Goal: Task Accomplishment & Management: Complete application form

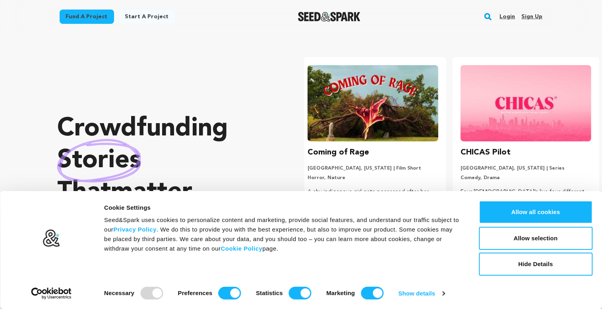
scroll to position [0, 159]
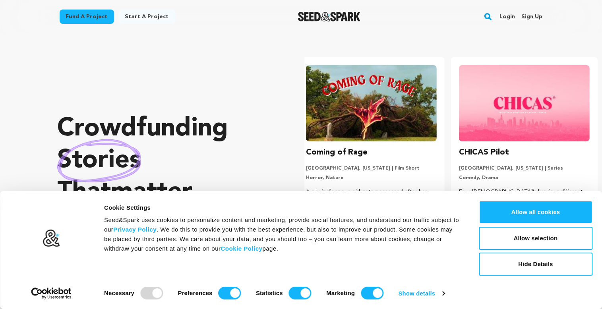
click at [510, 18] on link "Login" at bounding box center [508, 16] width 16 height 13
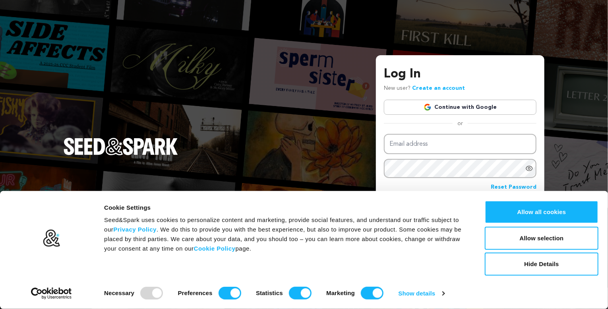
click at [442, 108] on link "Continue with Google" at bounding box center [460, 107] width 153 height 15
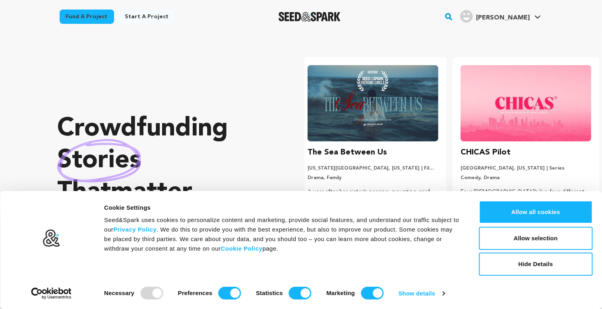
scroll to position [0, 159]
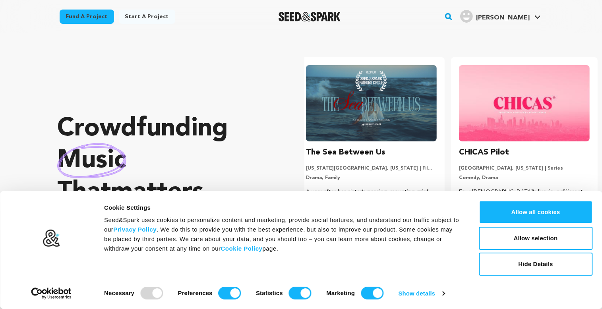
click at [140, 20] on link "Start a project" at bounding box center [147, 17] width 56 height 14
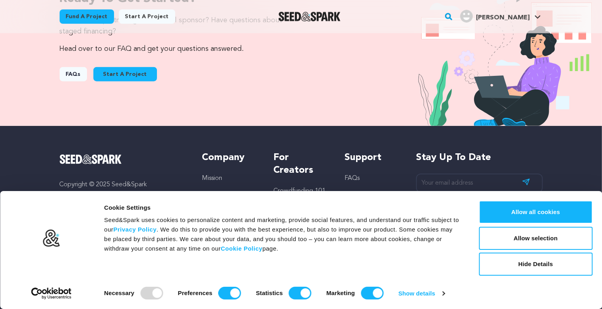
scroll to position [898, 0]
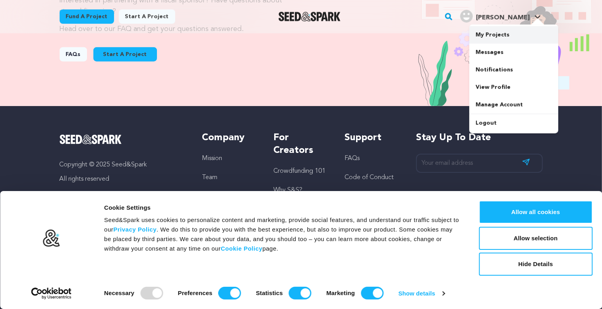
click at [488, 33] on link "My Projects" at bounding box center [513, 34] width 89 height 17
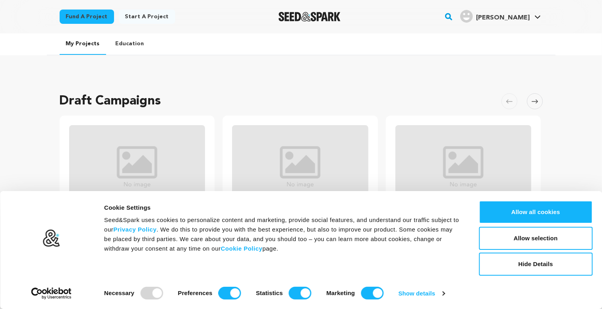
scroll to position [172, 0]
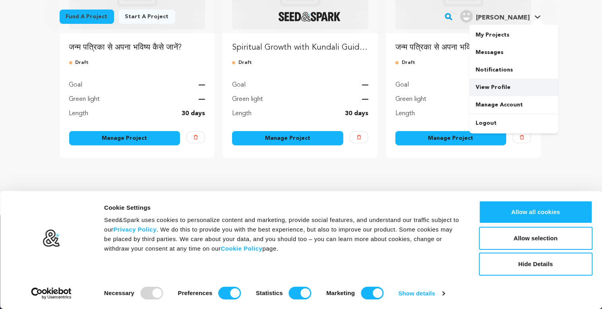
click at [486, 88] on link "View Profile" at bounding box center [513, 87] width 89 height 17
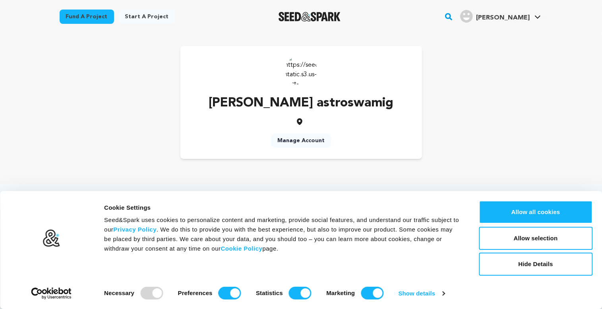
click at [308, 140] on link "Manage Account" at bounding box center [301, 141] width 60 height 14
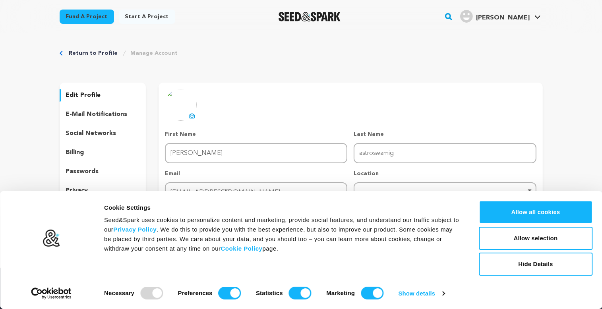
scroll to position [161, 0]
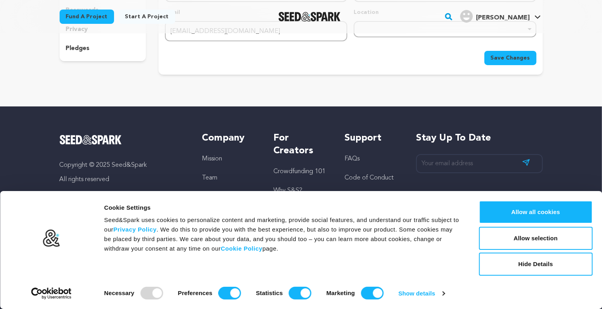
click at [133, 19] on link "Start a project" at bounding box center [147, 17] width 56 height 14
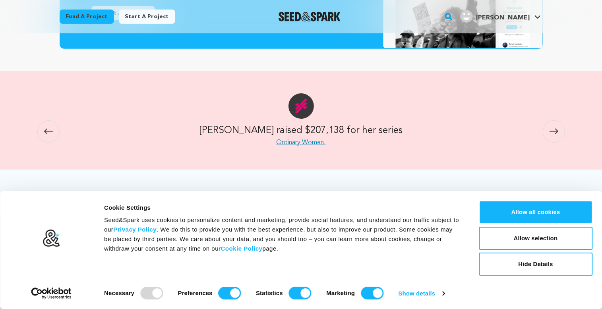
scroll to position [861, 0]
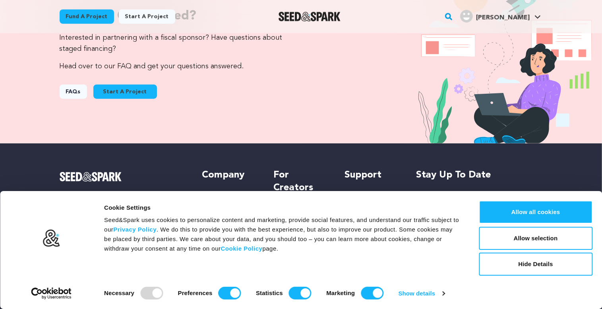
click at [129, 92] on button "Start A Project" at bounding box center [125, 92] width 64 height 14
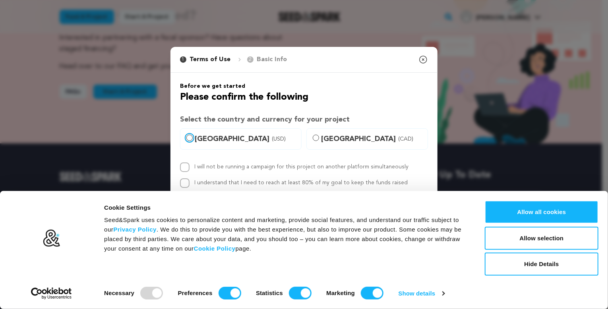
click at [191, 136] on input "United States (USD)" at bounding box center [189, 138] width 6 height 6
radio input "true"
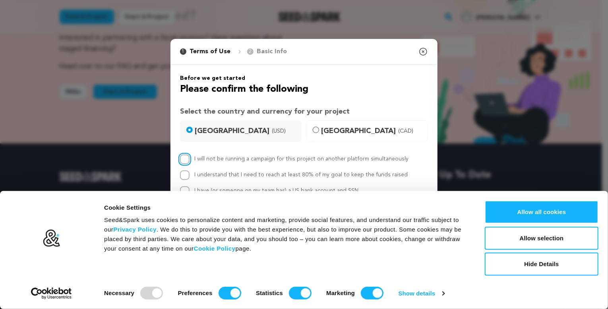
click at [185, 159] on input "I will not be running a campaign for this project on another platform simultane…" at bounding box center [185, 160] width 10 height 10
checkbox input "true"
click at [270, 50] on p "Basic Info" at bounding box center [272, 52] width 30 height 10
click at [272, 53] on p "Basic Info" at bounding box center [272, 52] width 30 height 10
click at [426, 50] on icon "button" at bounding box center [424, 52] width 10 height 10
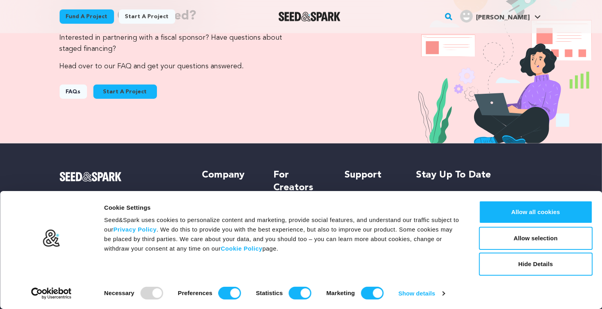
click at [133, 87] on button "Start A Project" at bounding box center [125, 92] width 64 height 14
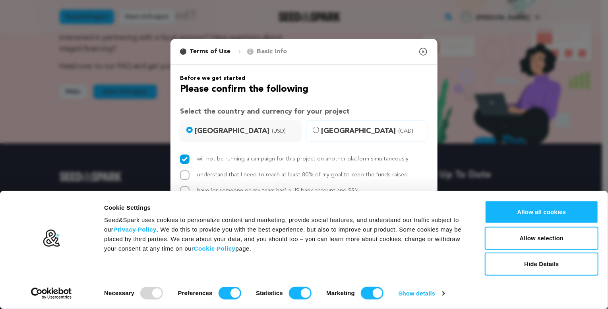
click at [423, 51] on icon "button" at bounding box center [423, 51] width 7 height 7
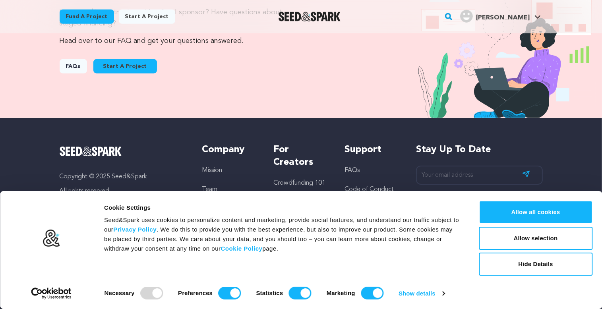
scroll to position [898, 0]
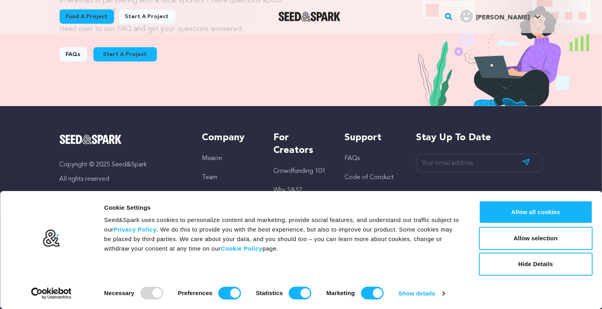
click at [130, 56] on button "Start A Project" at bounding box center [125, 54] width 64 height 14
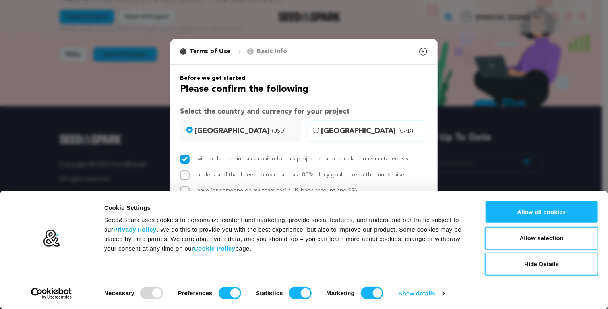
click at [276, 53] on p "Basic Info" at bounding box center [272, 52] width 30 height 10
click at [423, 54] on icon "button" at bounding box center [424, 52] width 10 height 10
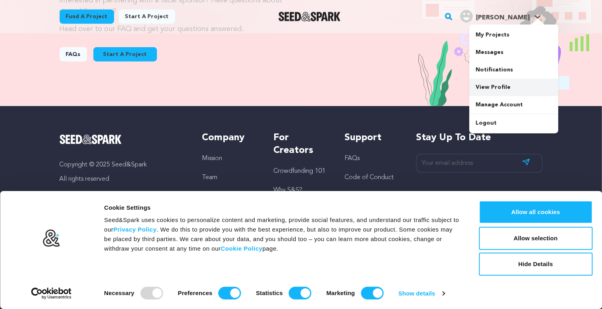
click at [490, 90] on link "View Profile" at bounding box center [513, 87] width 89 height 17
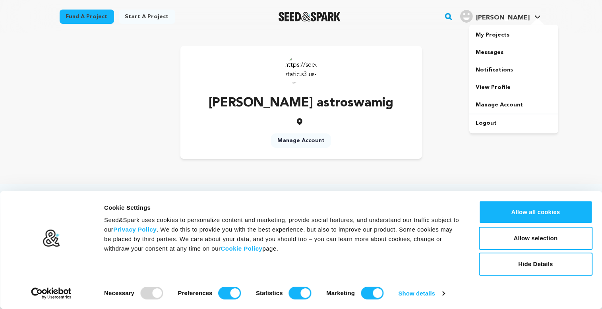
click at [533, 15] on link "gargi a. gargi a." at bounding box center [501, 15] width 84 height 14
click at [505, 39] on link "My Projects" at bounding box center [513, 34] width 89 height 17
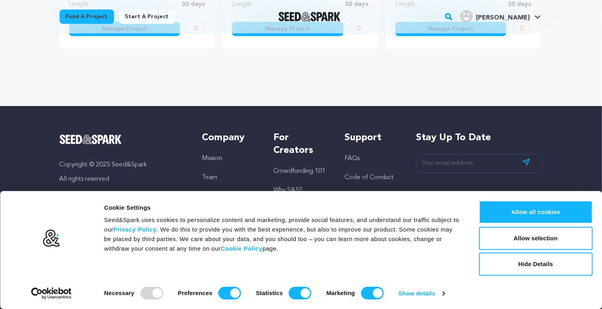
scroll to position [109, 0]
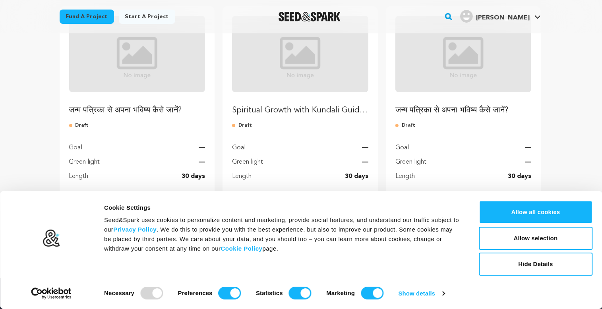
click at [287, 80] on img "Fund Spiritual Growth with Kundali Guidance by Astroswamig" at bounding box center [300, 54] width 136 height 76
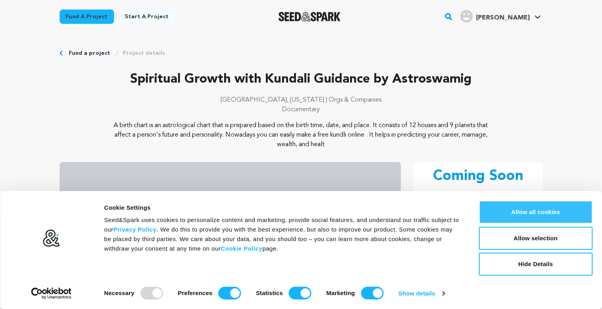
click at [523, 210] on button "Allow all cookies" at bounding box center [536, 212] width 114 height 23
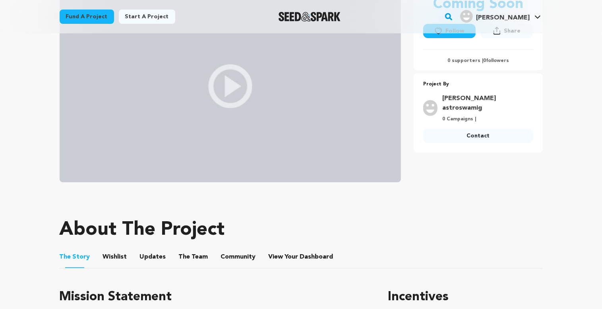
scroll to position [344, 0]
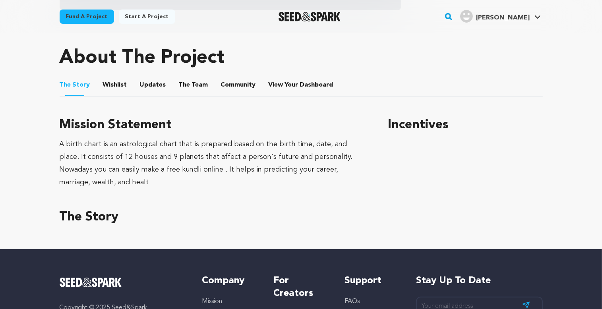
click at [140, 17] on link "Start a project" at bounding box center [147, 17] width 56 height 14
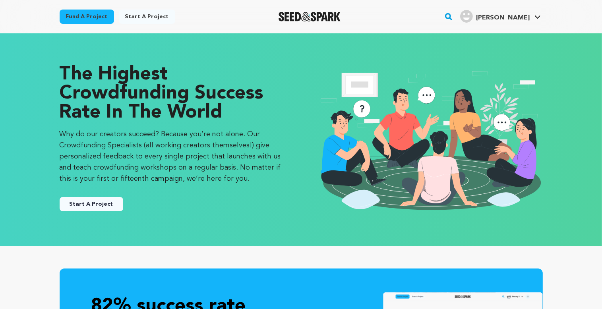
click at [93, 206] on button "Start A Project" at bounding box center [92, 204] width 64 height 14
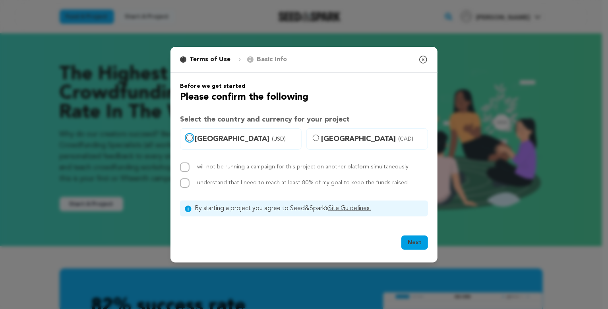
click at [190, 138] on input "[GEOGRAPHIC_DATA] (USD)" at bounding box center [189, 138] width 6 height 6
radio input "true"
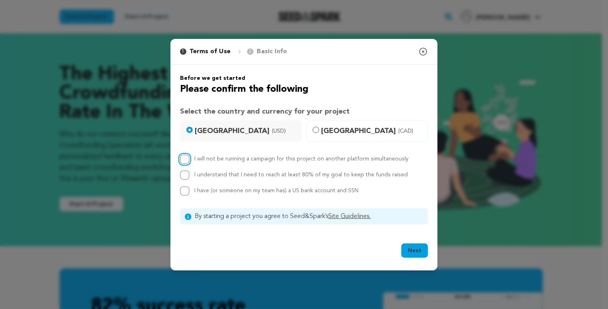
click at [188, 161] on input "I will not be running a campaign for this project on another platform simultane…" at bounding box center [185, 160] width 10 height 10
checkbox input "true"
click at [425, 254] on button "Next" at bounding box center [414, 251] width 27 height 14
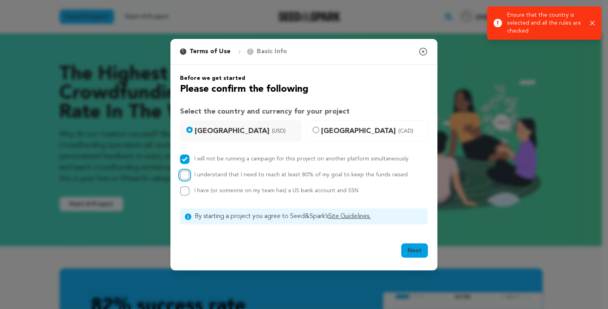
click at [184, 176] on input "I understand that I need to reach at least 80% of my goal to keep the funds rai…" at bounding box center [185, 176] width 10 height 10
checkbox input "true"
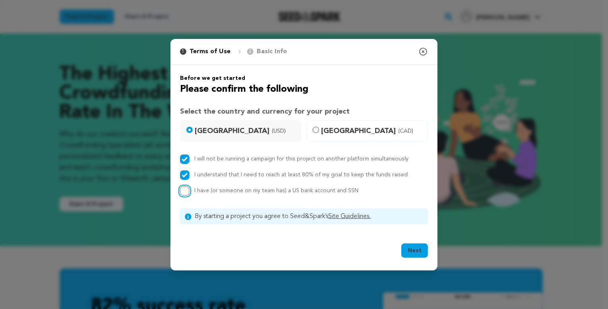
click at [181, 190] on input "I have (or someone on my team has) a US bank account and SSN" at bounding box center [185, 191] width 10 height 10
checkbox input "true"
click at [419, 250] on button "Next" at bounding box center [414, 251] width 27 height 14
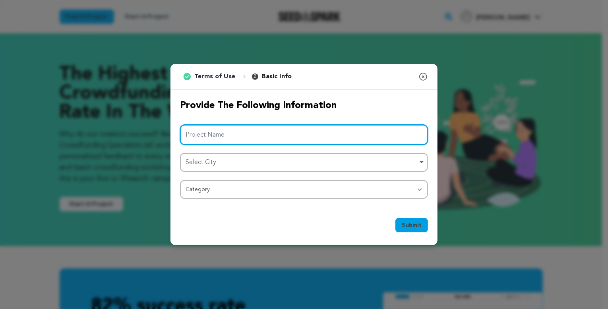
click at [208, 137] on input "Project Name" at bounding box center [304, 135] width 248 height 20
click at [200, 132] on input "Project Name" at bounding box center [304, 135] width 248 height 20
paste input "गणेश चतुर्थी 10 दिनों तक क्यों मनाई जाती है?"
click at [207, 158] on div "Select City Remove item" at bounding box center [302, 163] width 232 height 12
type input "गणेश चतुर्थी 10 दिनों तक क्यों मनाई जाती है?"
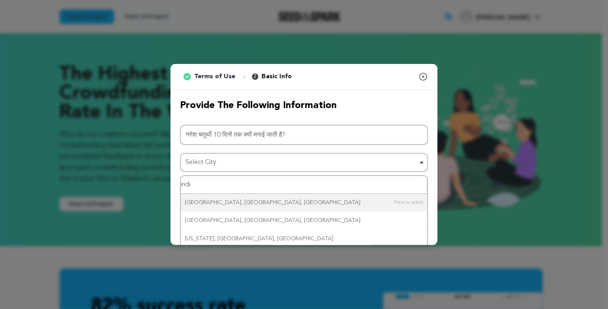
type input "india"
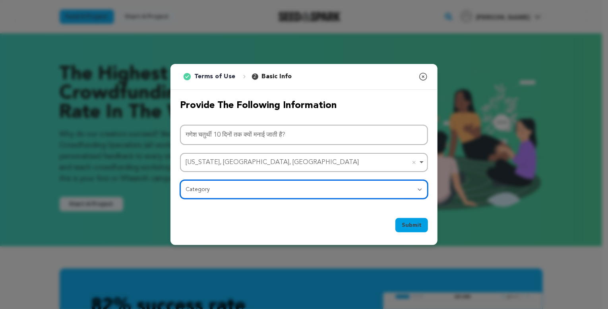
click at [204, 192] on select "Category Film Feature Film Short Series Film Festival Company Music Video VR Ex…" at bounding box center [304, 189] width 248 height 19
select select "10895"
click at [180, 180] on select "Category Film Feature Film Short Series Film Festival Company Music Video VR Ex…" at bounding box center [304, 189] width 248 height 19
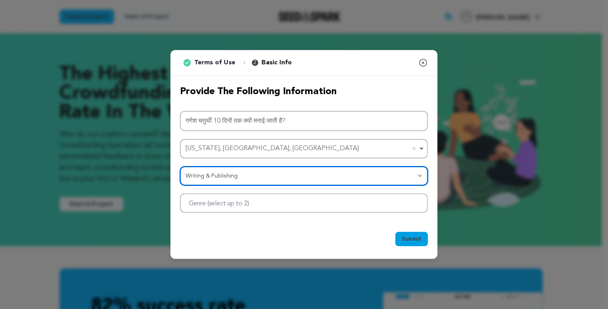
click at [198, 209] on div at bounding box center [304, 203] width 248 height 19
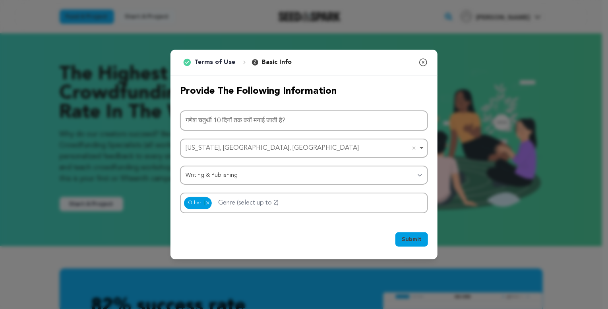
click at [415, 244] on button "Submit" at bounding box center [412, 240] width 33 height 14
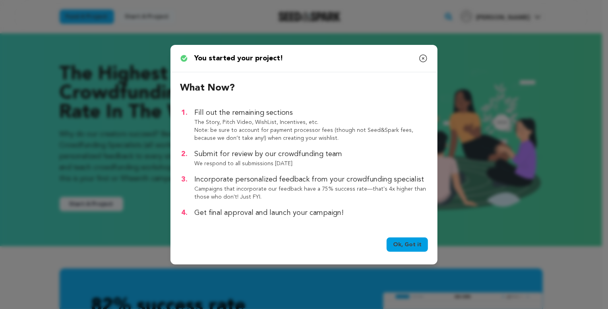
click at [415, 244] on link "Ok, Got it" at bounding box center [407, 245] width 41 height 14
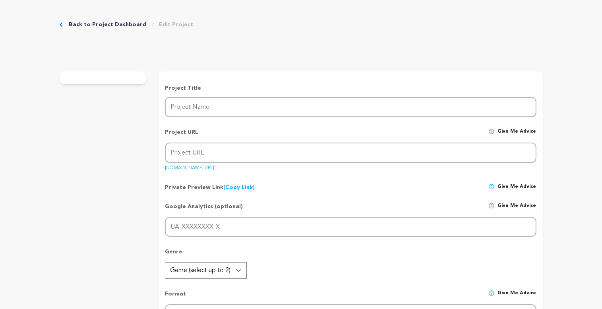
type input "गणेश चतुर्थी 10 दिनों तक क्यों मनाई जाती है?"
type input "ganaesha-cataratha-10-thana-taka-kaya-[GEOGRAPHIC_DATA]-jata-ha"
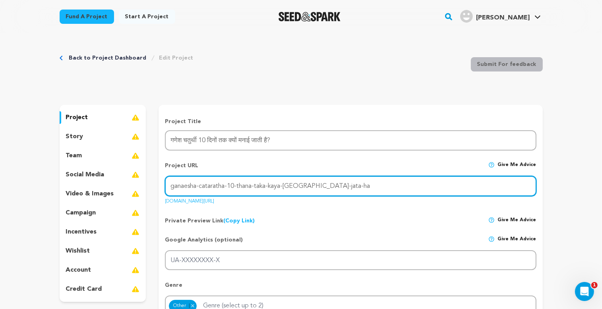
click at [261, 184] on input "ganaesha-cataratha-10-thana-taka-kaya-[GEOGRAPHIC_DATA]-jata-ha" at bounding box center [350, 186] width 371 height 20
paste input "[URL][DOMAIN_NAME][DATE]"
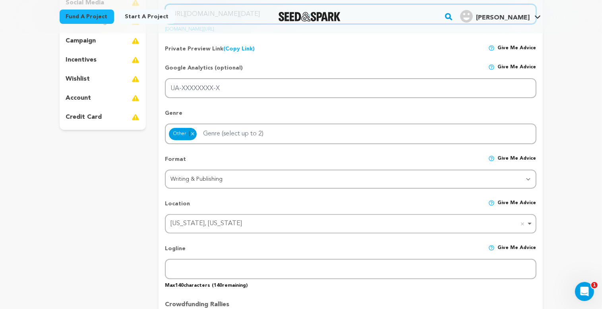
click at [529, 221] on div "[US_STATE], [US_STATE] Remove item" at bounding box center [350, 224] width 363 height 15
type input "[URL][DOMAIN_NAME][DATE]"
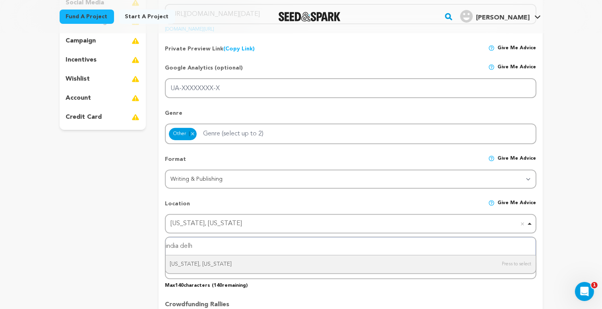
type input "india [GEOGRAPHIC_DATA]"
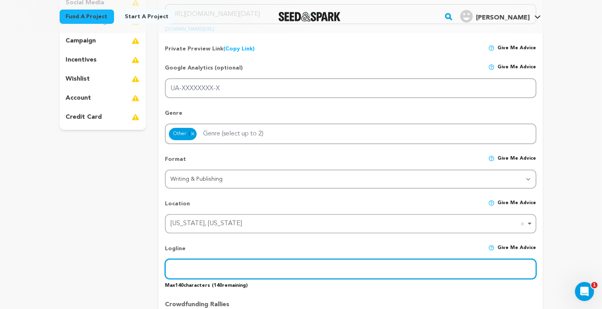
click at [207, 275] on input "text" at bounding box center [350, 269] width 371 height 20
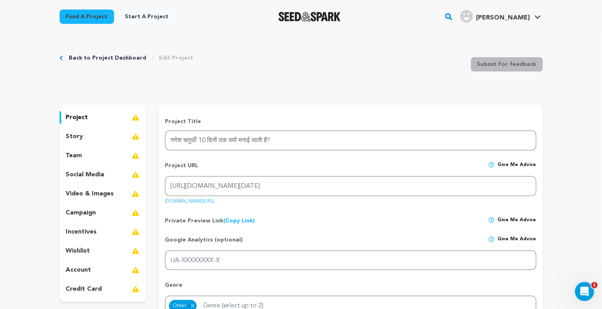
scroll to position [344, 0]
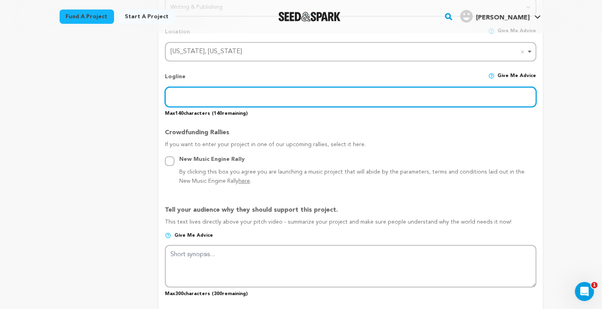
paste input "Explore Spiritual Lessons, Ritual Significance and Cultural Importance"
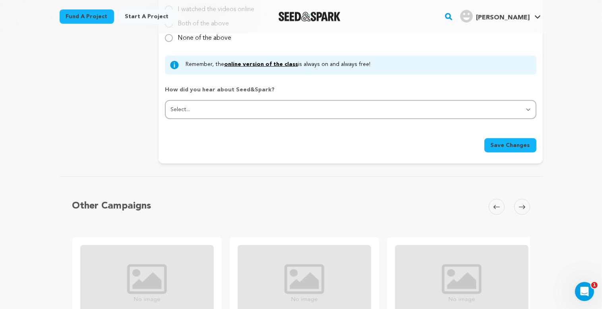
scroll to position [689, 0]
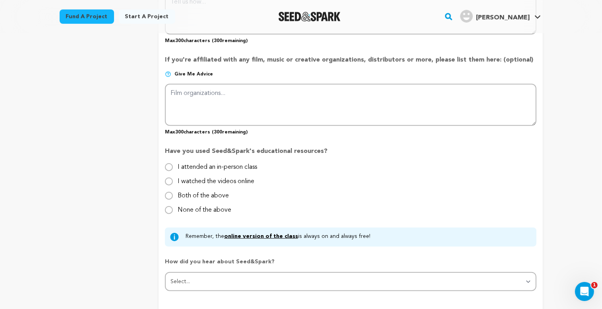
type input "Explore Spiritual Lessons, Ritual Significance and Cultural Importance"
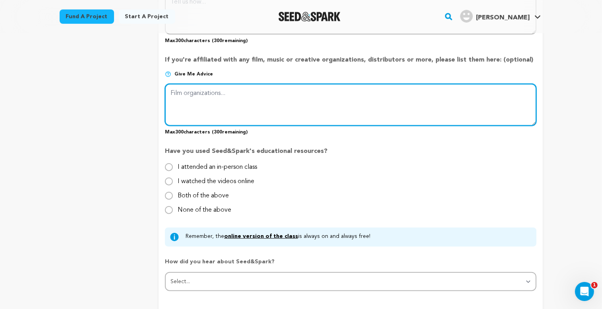
click at [183, 85] on textarea at bounding box center [350, 105] width 371 height 42
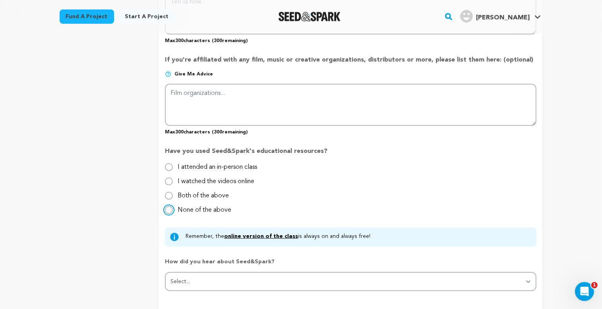
click at [169, 207] on input "None of the above" at bounding box center [169, 210] width 8 height 8
radio input "true"
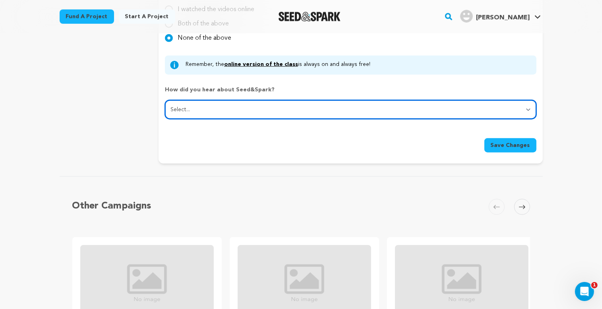
click at [184, 105] on select "Select... From a friend Social media Film festival or film organization Took an…" at bounding box center [350, 109] width 371 height 19
select select "0"
click at [165, 100] on select "Select... From a friend Social media Film festival or film organization Took an…" at bounding box center [350, 109] width 371 height 19
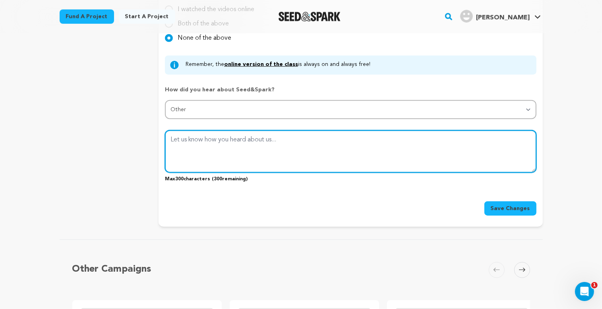
click at [184, 136] on textarea at bounding box center [350, 151] width 371 height 42
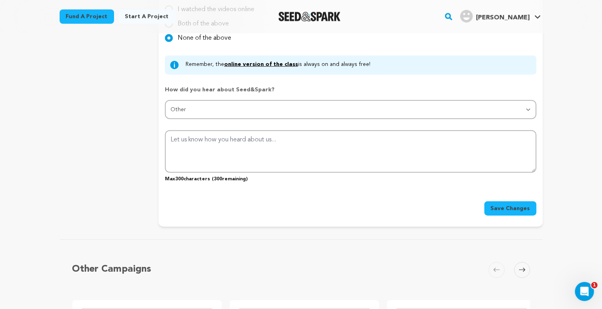
click at [504, 207] on span "Save Changes" at bounding box center [510, 209] width 39 height 8
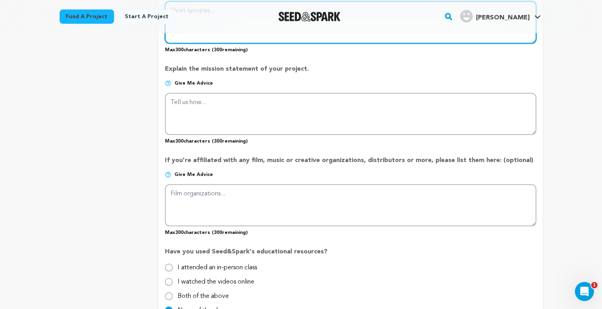
scroll to position [416, 0]
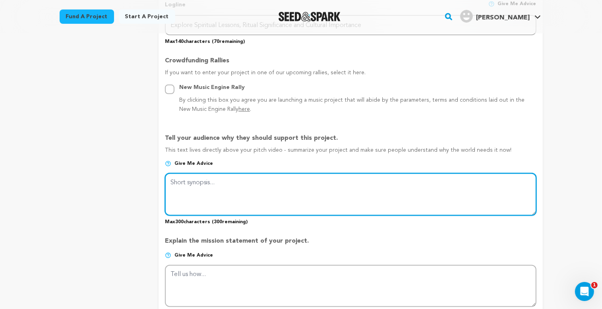
click at [203, 184] on textarea at bounding box center [350, 194] width 371 height 42
paste textarea "गणेश चतुर्थी 10 दिनों तक क्यों मनाई जाती है? This question highlights the deepe…"
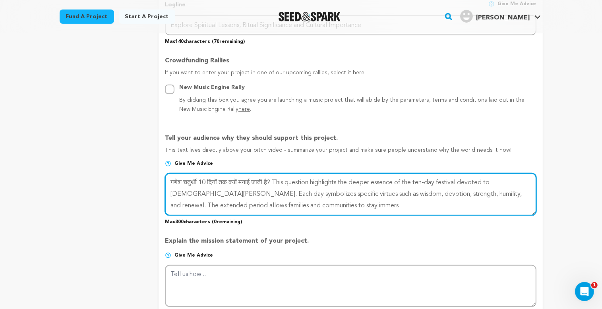
drag, startPoint x: 305, startPoint y: 204, endPoint x: 261, endPoint y: 212, distance: 45.3
click at [261, 212] on textarea at bounding box center [350, 194] width 371 height 42
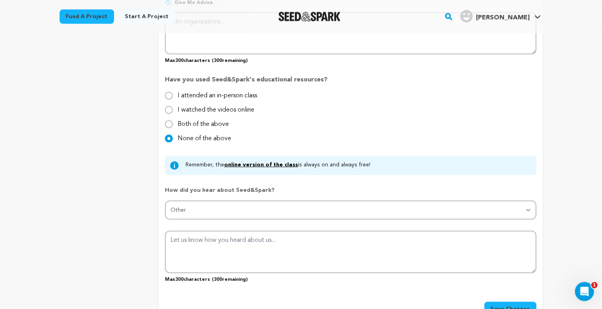
scroll to position [933, 0]
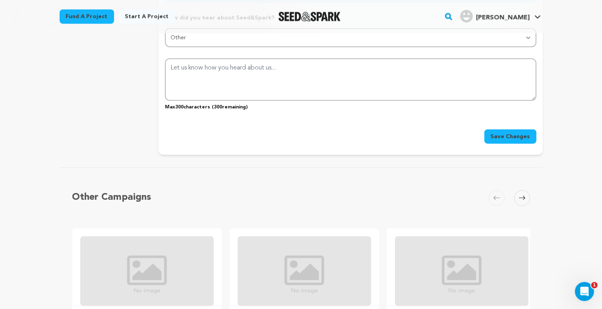
type textarea "गणेश चतुर्थी 10 दिनों तक क्यों मनाई जाती है? This question highlights the deepe…"
click at [522, 136] on span "Save Changes" at bounding box center [510, 137] width 39 height 8
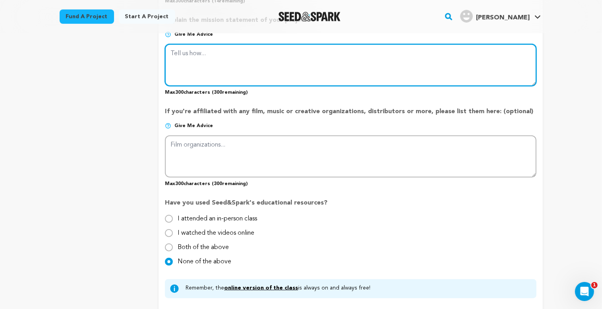
scroll to position [507, 0]
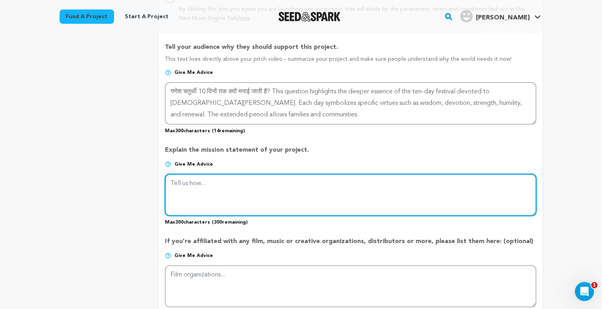
paste textarea "Celebrating [DATE] for ten days provides an opportunity for both inner purifica…"
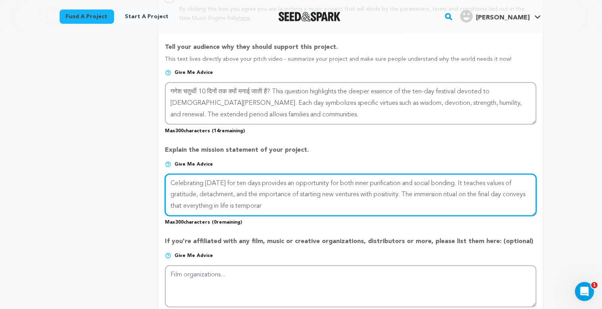
drag, startPoint x: 269, startPoint y: 204, endPoint x: 305, endPoint y: 205, distance: 36.2
click at [305, 205] on textarea at bounding box center [350, 195] width 371 height 42
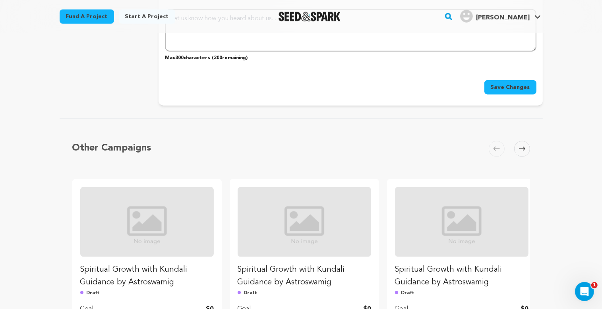
scroll to position [1024, 0]
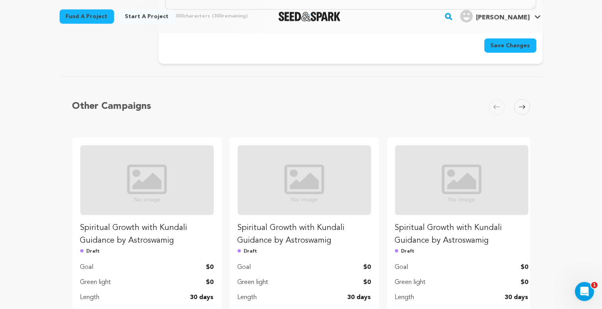
type textarea "Celebrating [DATE] for ten days provides an opportunity for both inner purifica…"
click at [505, 42] on span "Save Changes" at bounding box center [510, 46] width 39 height 8
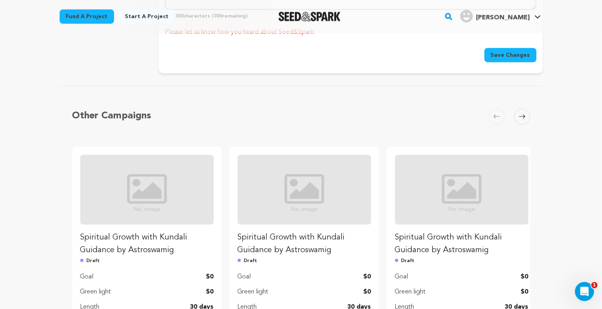
click at [502, 52] on span "Save Changes" at bounding box center [510, 55] width 39 height 8
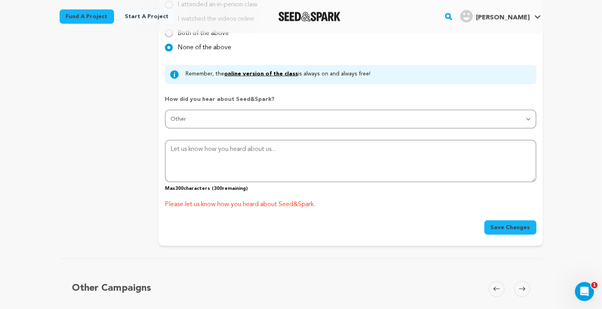
scroll to position [679, 0]
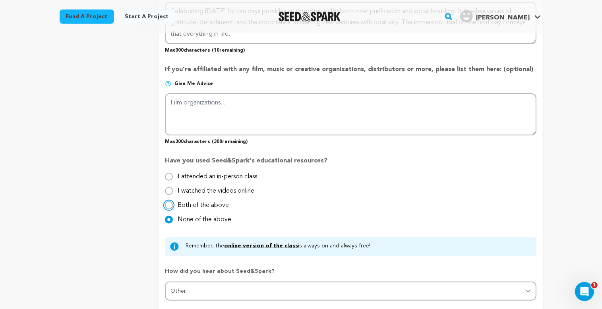
click at [170, 202] on input "Both of the above" at bounding box center [169, 206] width 8 height 8
radio input "true"
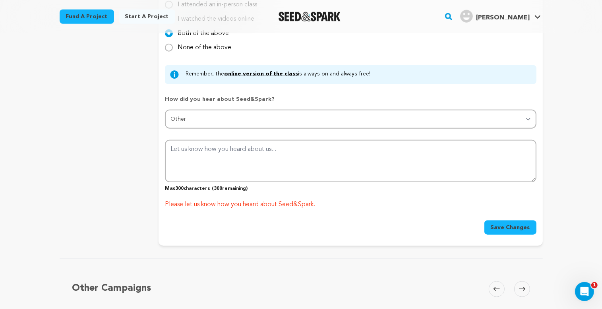
click at [520, 229] on button "Save Changes" at bounding box center [511, 228] width 52 height 14
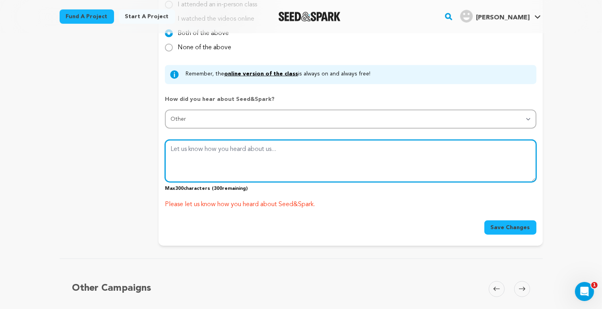
click at [211, 149] on textarea at bounding box center [350, 161] width 371 height 42
type textarea "we are heard from social media"
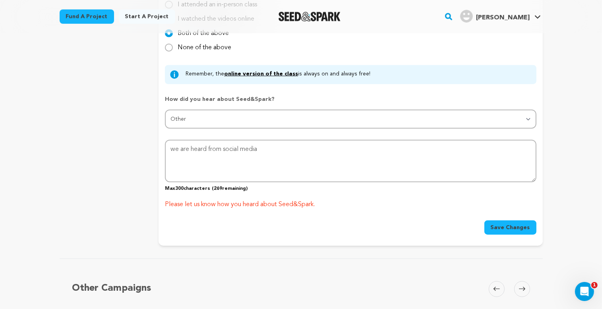
click at [517, 224] on span "Save Changes" at bounding box center [510, 228] width 39 height 8
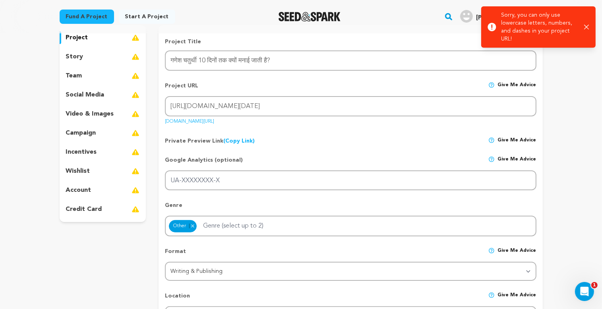
scroll to position [0, 0]
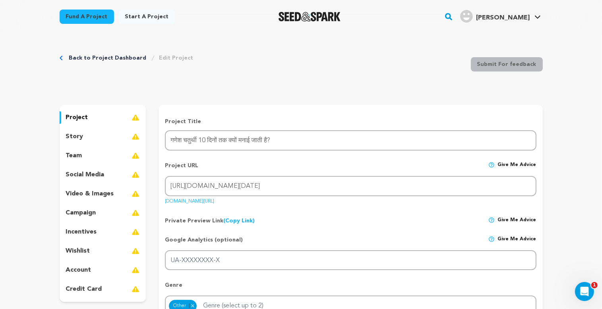
click at [89, 138] on div "story" at bounding box center [103, 136] width 87 height 13
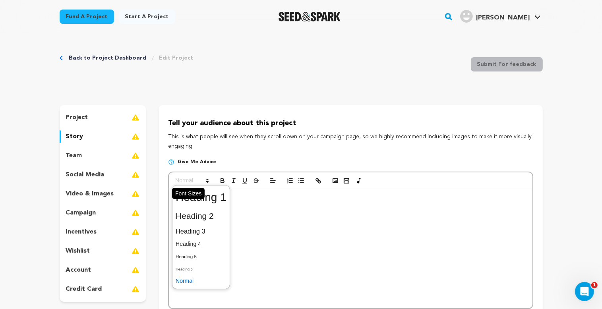
click at [196, 186] on span at bounding box center [191, 181] width 39 height 10
click at [256, 224] on div at bounding box center [350, 248] width 363 height 119
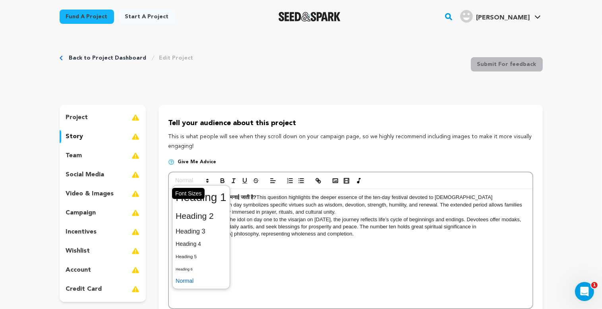
click at [204, 180] on icon at bounding box center [207, 180] width 7 height 7
click at [209, 213] on span at bounding box center [201, 216] width 51 height 17
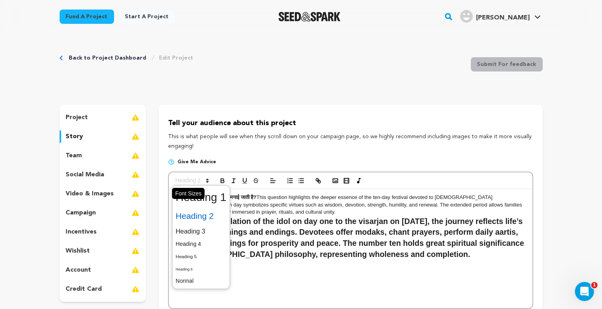
click at [204, 180] on icon at bounding box center [207, 180] width 7 height 7
click at [188, 266] on span at bounding box center [201, 269] width 51 height 12
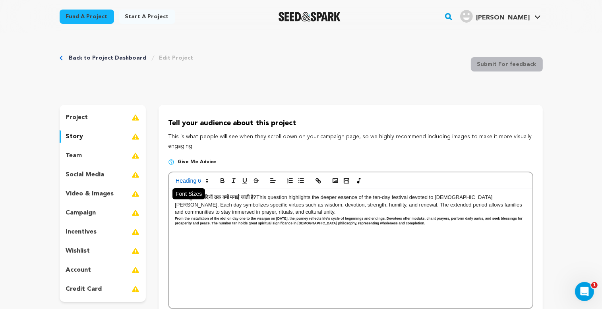
click at [201, 180] on span at bounding box center [191, 181] width 39 height 10
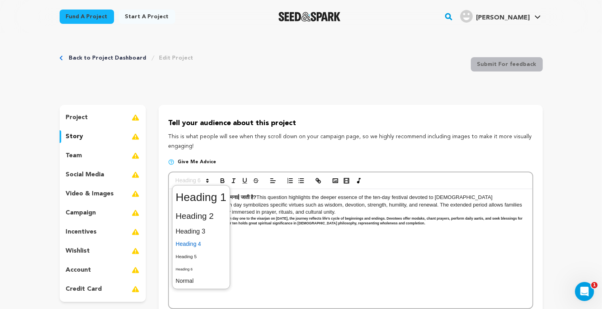
click at [201, 244] on span at bounding box center [201, 244] width 51 height 12
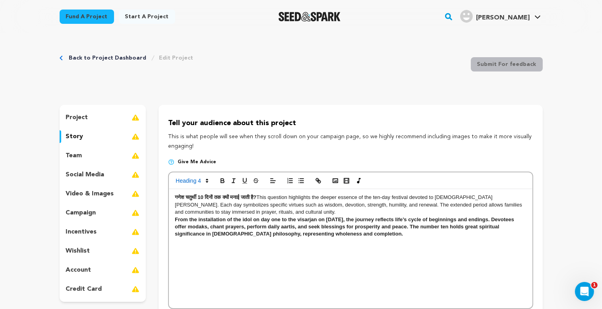
click at [204, 207] on p "गणेश चतुर्थी 10 दिनों तक क्यों मनाई जाती है? This question highlights the deepe…" at bounding box center [350, 205] width 351 height 22
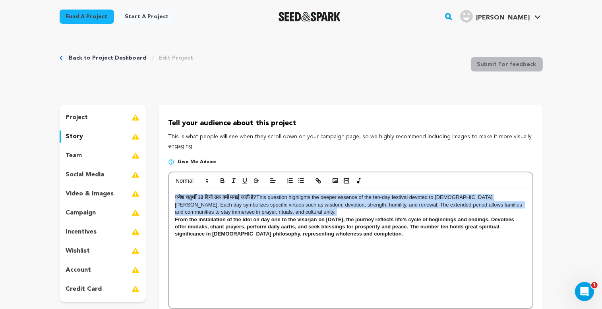
click at [204, 207] on p "गणेश चतुर्थी 10 दिनों तक क्यों मनाई जाती है? This question highlights the deepe…" at bounding box center [350, 205] width 351 height 22
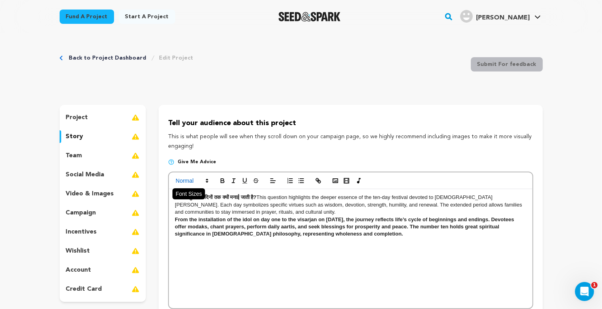
click at [206, 183] on icon at bounding box center [207, 180] width 7 height 7
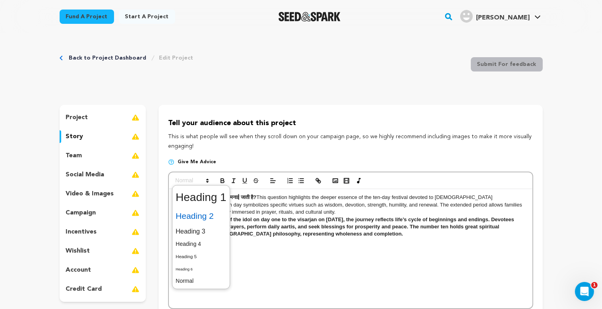
click at [198, 218] on span at bounding box center [201, 216] width 51 height 17
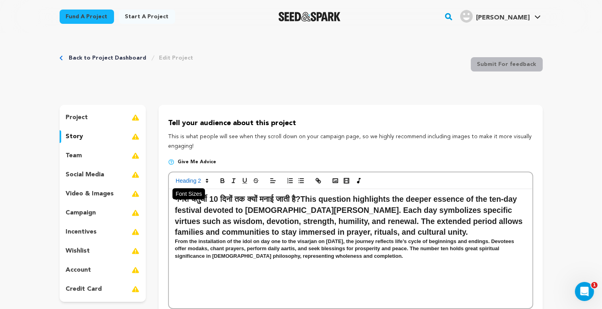
click at [205, 182] on icon at bounding box center [207, 180] width 7 height 7
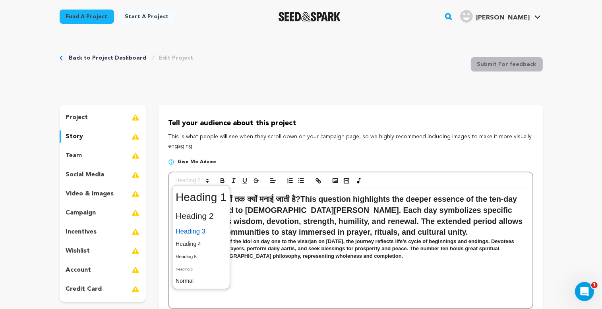
click at [200, 231] on span at bounding box center [201, 232] width 51 height 14
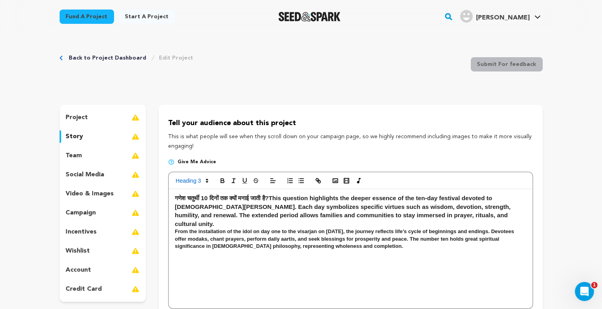
click at [215, 266] on div "गणेश चतुर्थी 10 दिनों तक क्यों मनाई जाती है? This question highlights the deepe…" at bounding box center [350, 248] width 363 height 119
drag, startPoint x: 173, startPoint y: 196, endPoint x: 289, endPoint y: 198, distance: 115.3
click at [289, 198] on div "गणेश चतुर्थी 10 दिनों तक क्यों मनाई जाती है? This question highlights the deepe…" at bounding box center [350, 248] width 363 height 119
click at [316, 180] on icon "button" at bounding box center [317, 179] width 3 height 3
paste input "[URL][DOMAIN_NAME][DATE]"
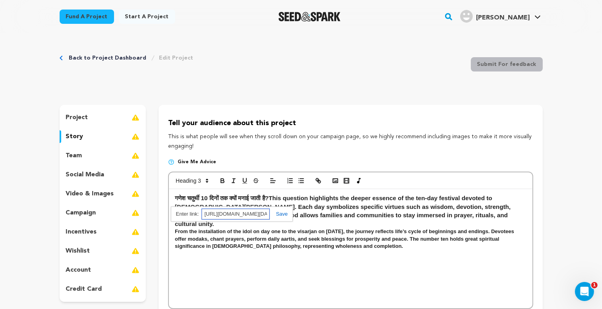
scroll to position [0, 133]
type input "[URL][DOMAIN_NAME][DATE]"
click at [280, 211] on link at bounding box center [279, 214] width 18 height 6
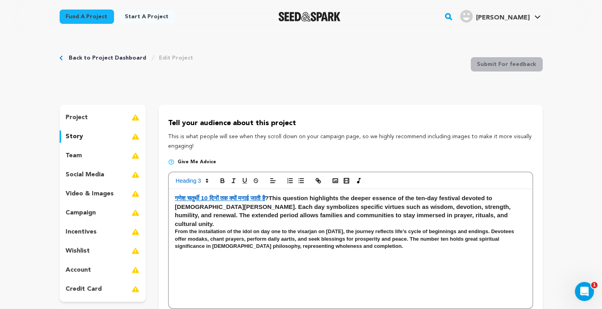
click at [324, 253] on div "गणेश चतुर्थी 10 दिनों तक क्यों मनाई जाती है ? This question highlights the deep…" at bounding box center [350, 248] width 363 height 119
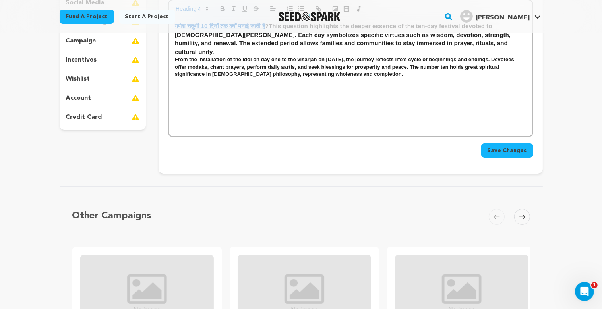
click at [516, 153] on span "Save Changes" at bounding box center [507, 151] width 39 height 8
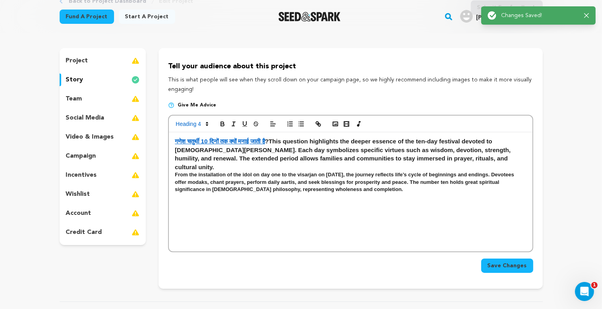
scroll to position [0, 0]
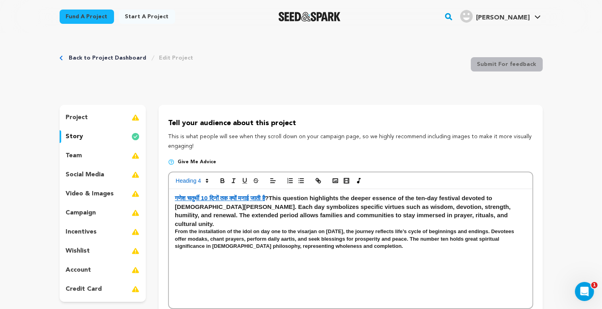
click at [127, 115] on div "project" at bounding box center [103, 117] width 87 height 13
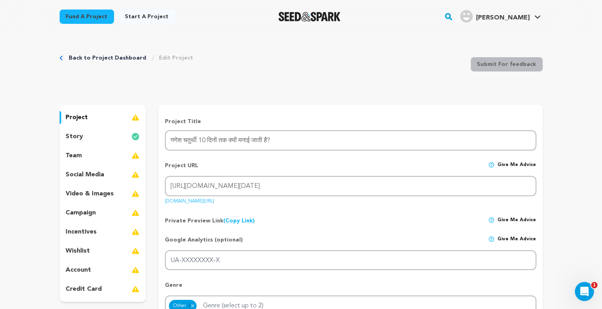
click at [87, 154] on div "team" at bounding box center [103, 155] width 87 height 13
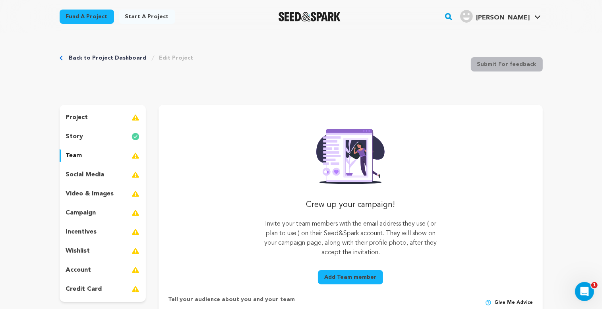
click at [165, 58] on link "Edit Project" at bounding box center [176, 58] width 34 height 8
